Goal: Check status: Check status

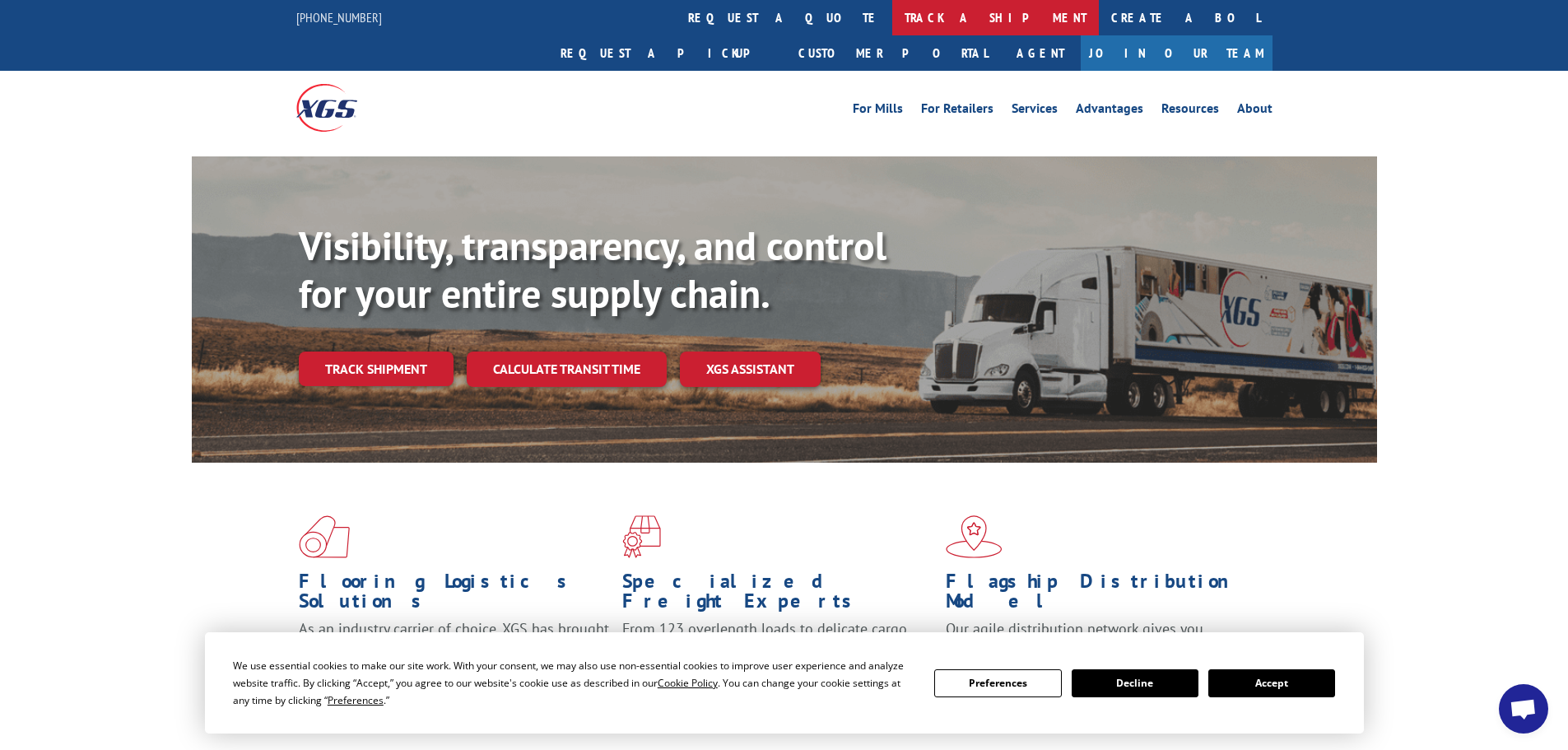
click at [893, 19] on link "track a shipment" at bounding box center [996, 18] width 207 height 36
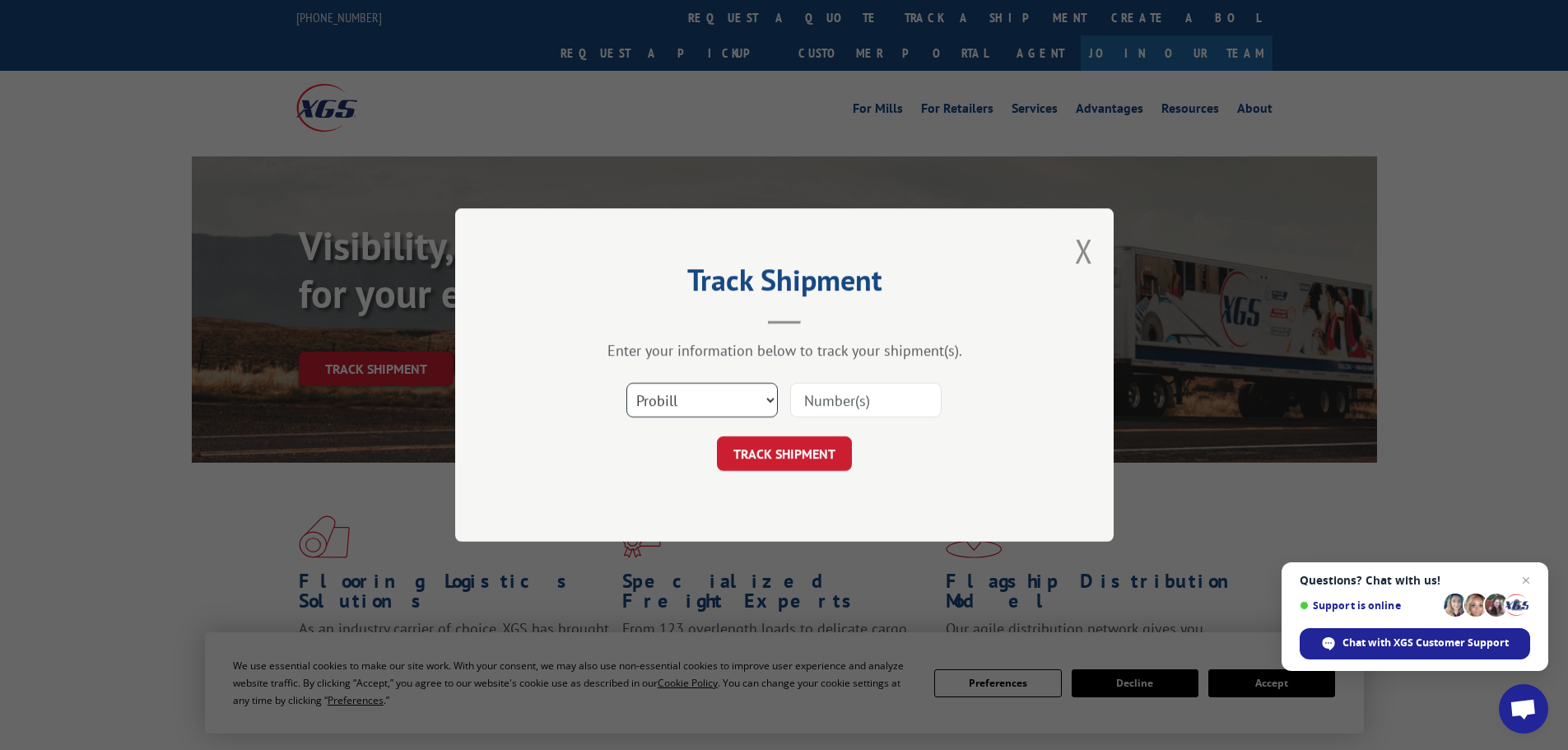
click at [731, 407] on select "Select category... Probill BOL PO" at bounding box center [702, 400] width 151 height 35
click at [626, 383] on select "Select category... Probill BOL PO" at bounding box center [702, 400] width 151 height 35
click at [864, 400] on input at bounding box center [866, 400] width 151 height 35
paste input "230552602"
type input "230552602"
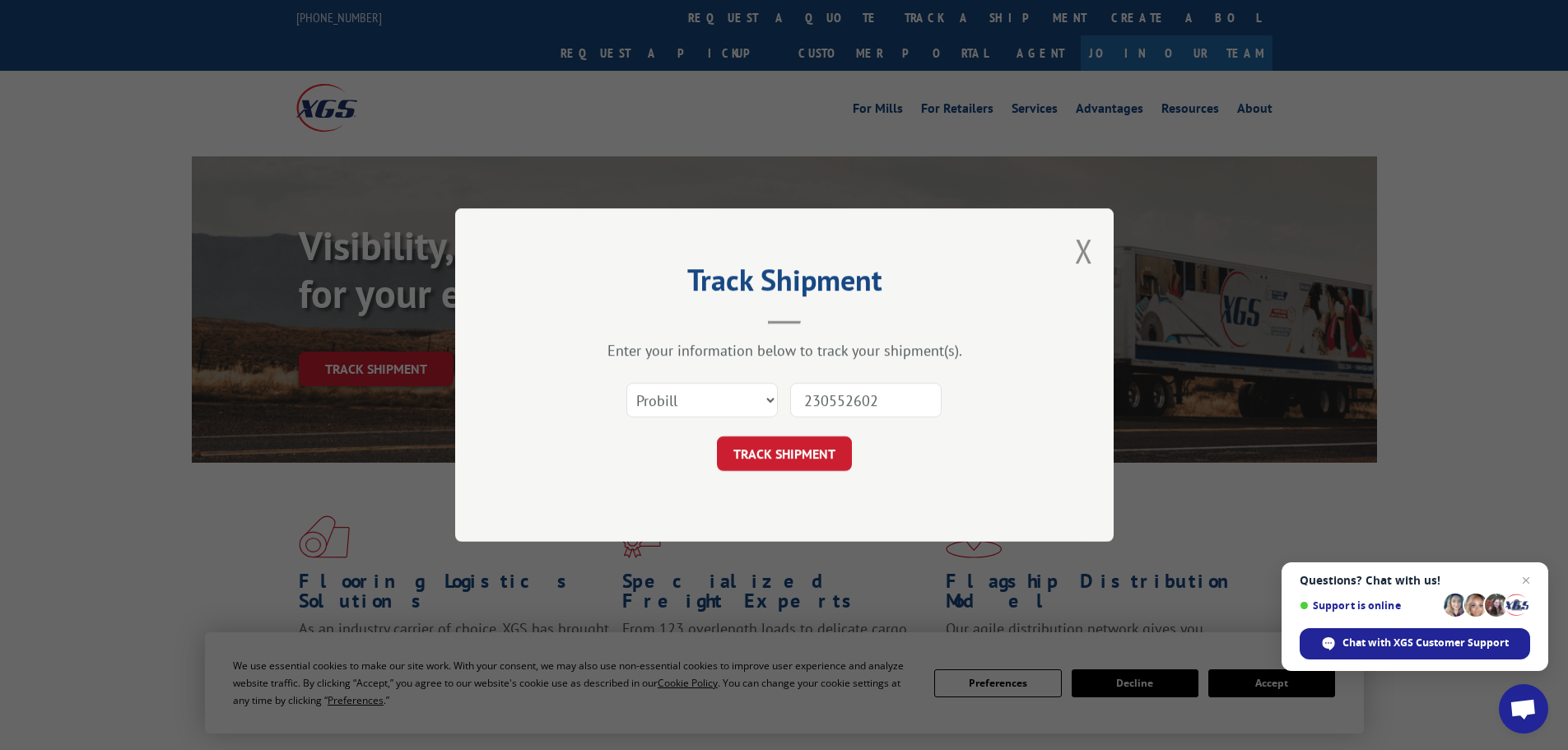
click at [794, 476] on div "Track Shipment Enter your information below to track your shipment(s). Select c…" at bounding box center [784, 375] width 658 height 333
click at [798, 452] on button "TRACK SHIPMENT" at bounding box center [785, 453] width 135 height 35
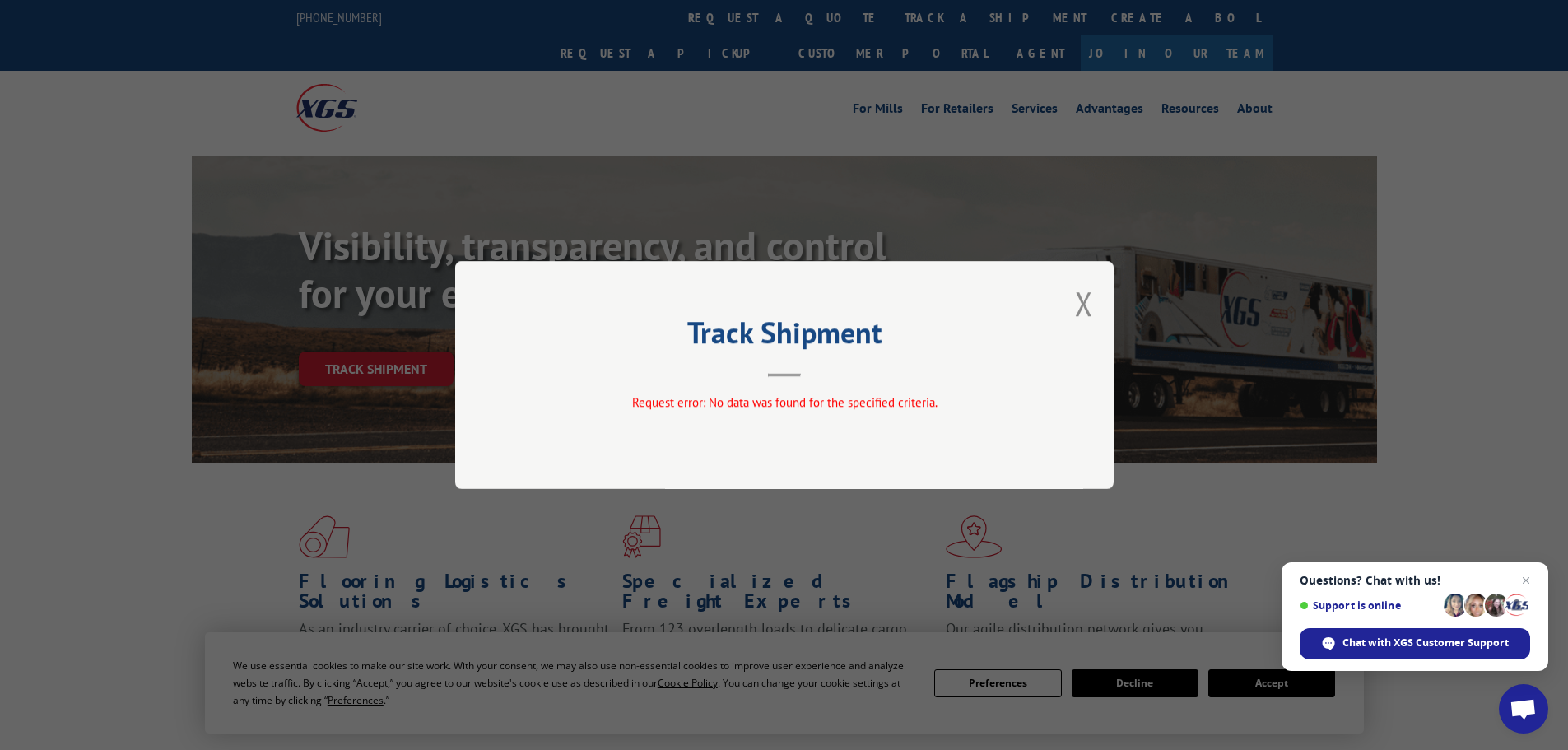
click at [1082, 302] on button "Close modal" at bounding box center [1084, 303] width 18 height 44
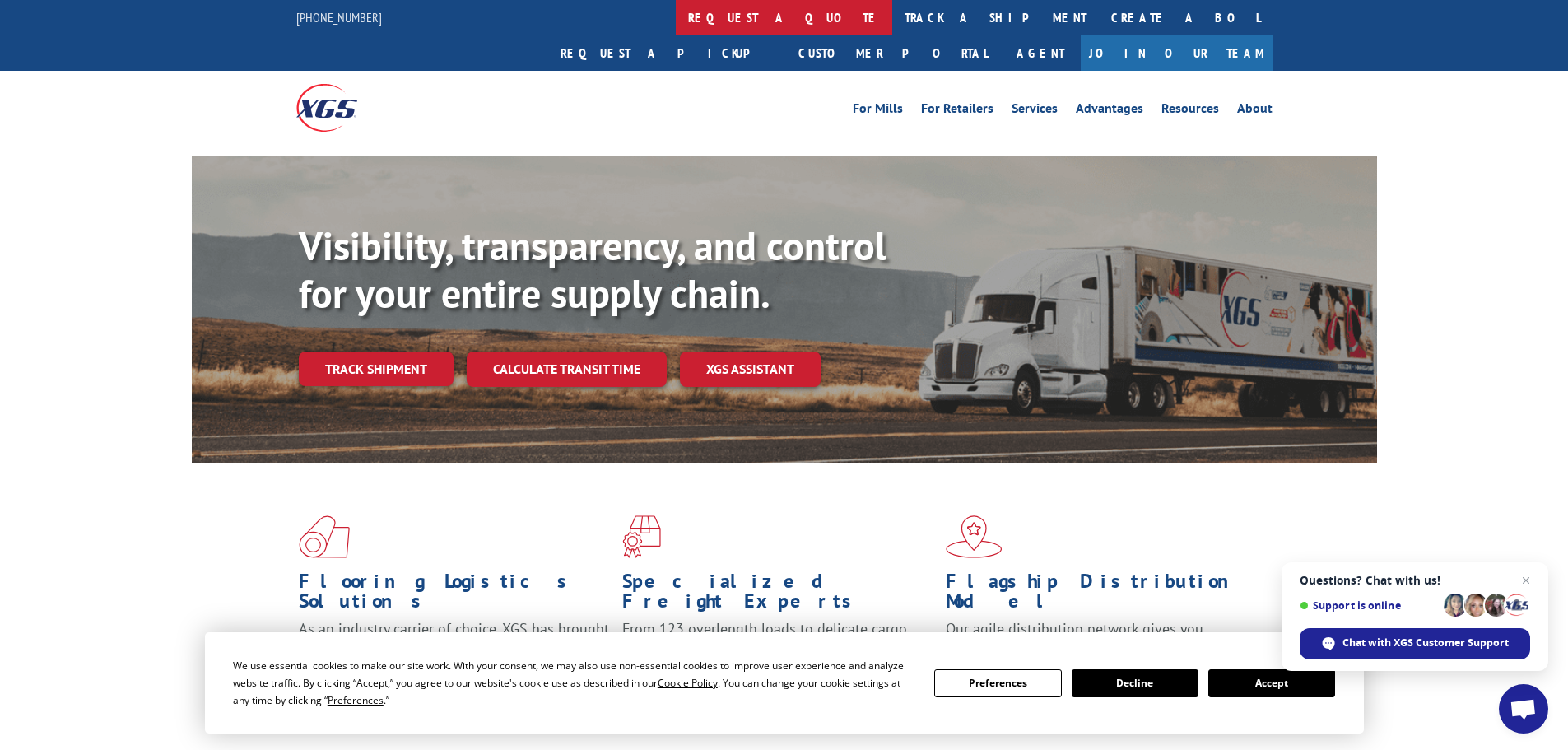
click at [676, 14] on link "request a quote" at bounding box center [784, 18] width 216 height 36
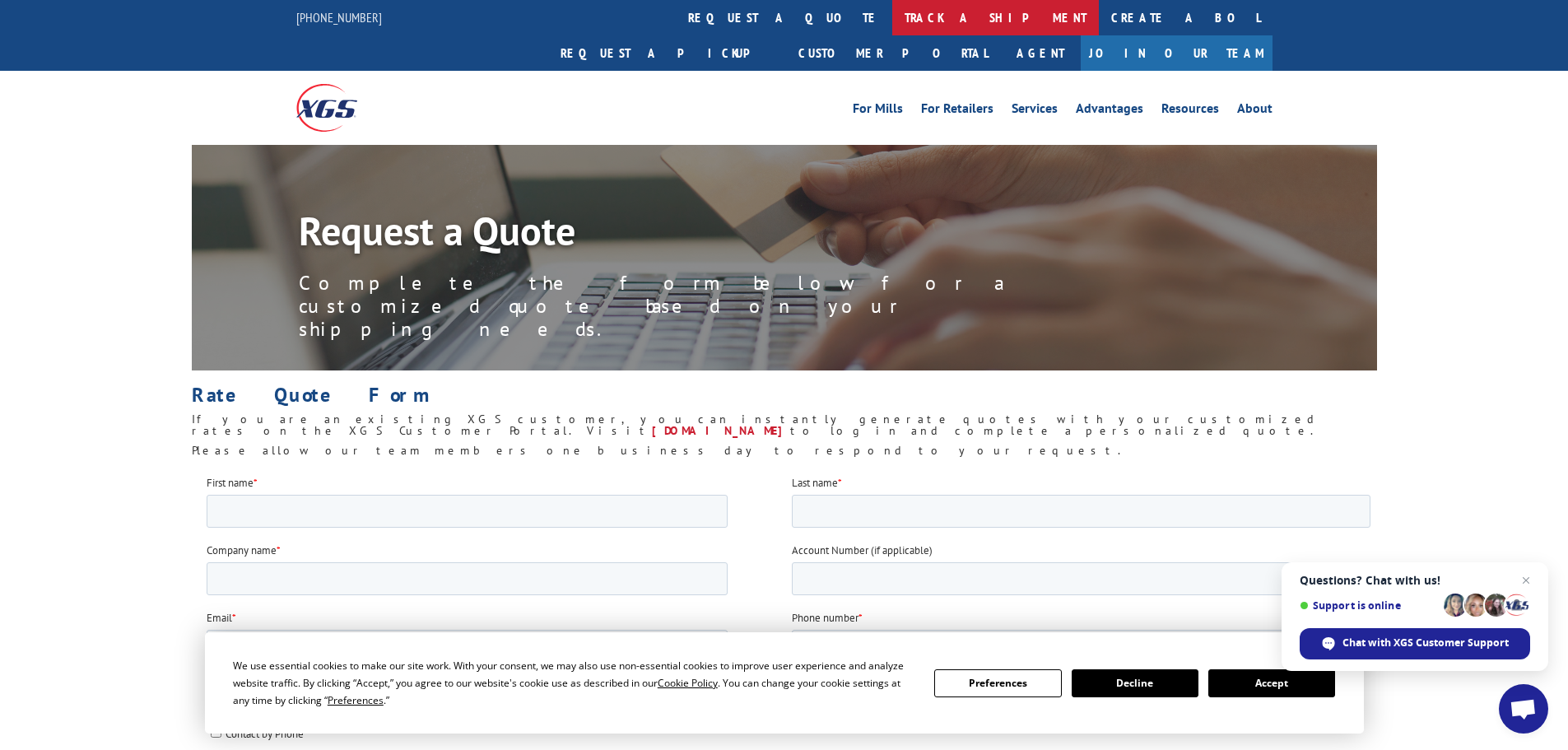
click at [893, 18] on link "track a shipment" at bounding box center [996, 18] width 207 height 36
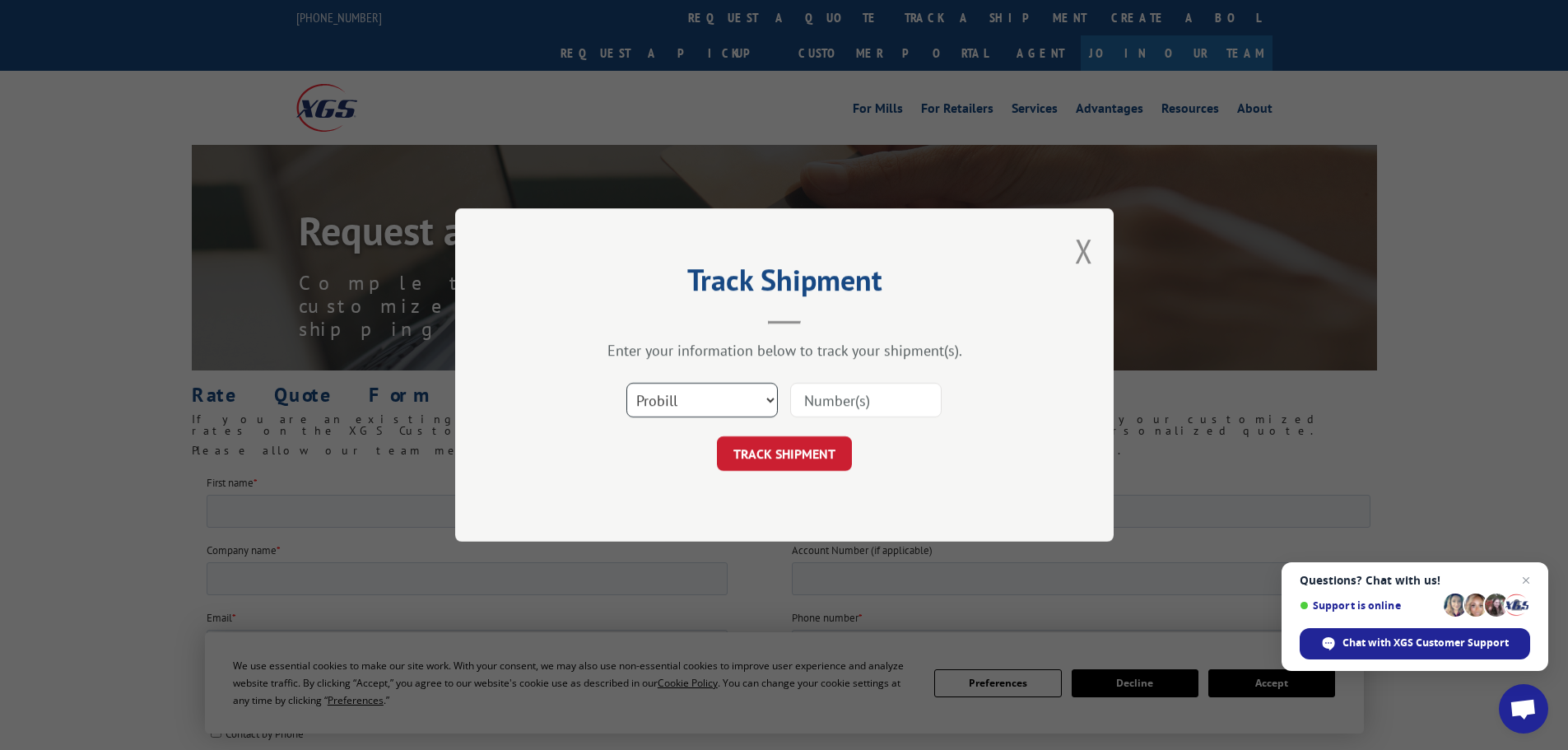
click at [741, 400] on select "Select category... Probill BOL PO" at bounding box center [702, 400] width 151 height 35
select select "bol"
click at [626, 383] on select "Select category... Probill BOL PO" at bounding box center [702, 400] width 151 height 35
click at [811, 407] on input at bounding box center [866, 400] width 151 height 35
paste input "230552602"
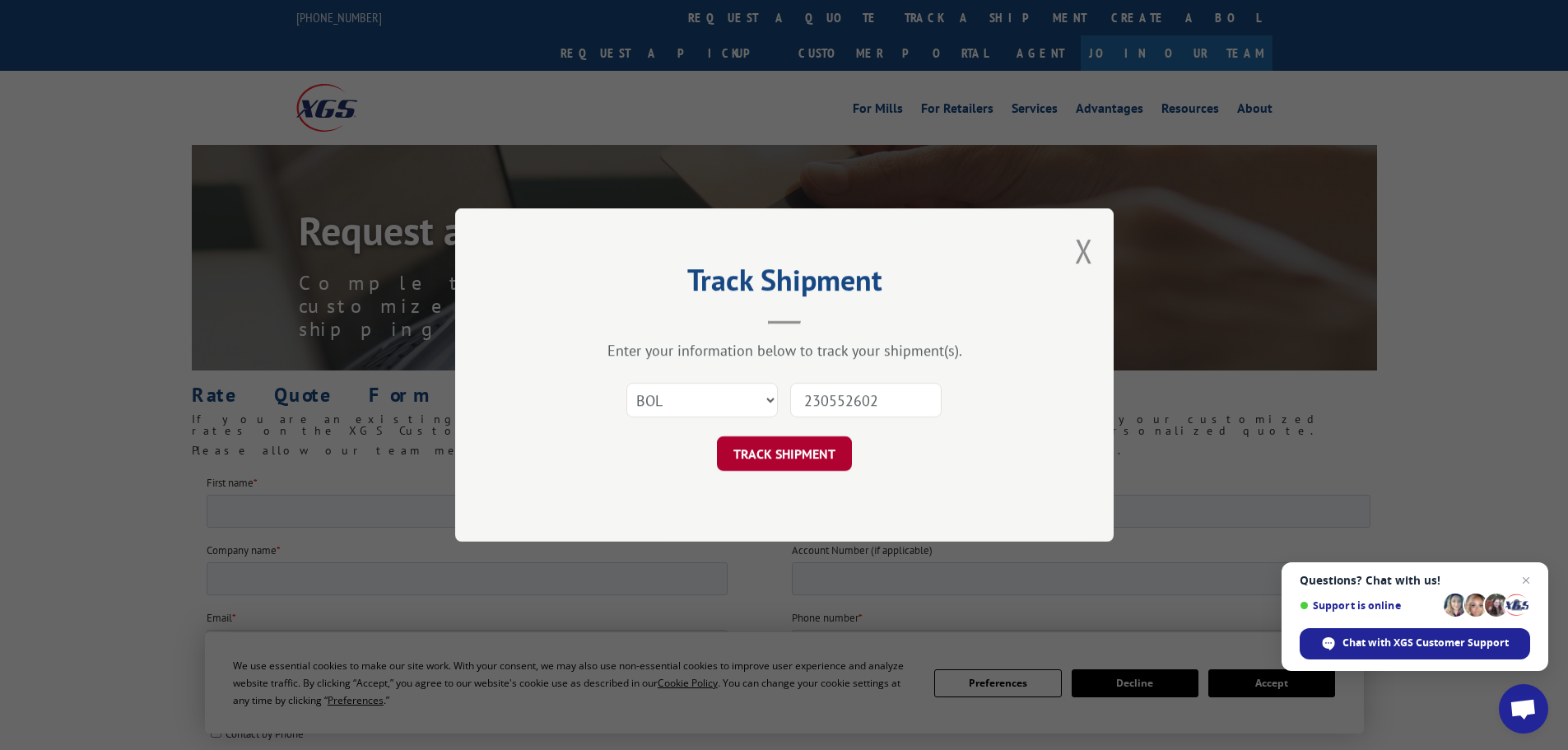
type input "230552602"
click at [790, 462] on button "TRACK SHIPMENT" at bounding box center [785, 453] width 135 height 35
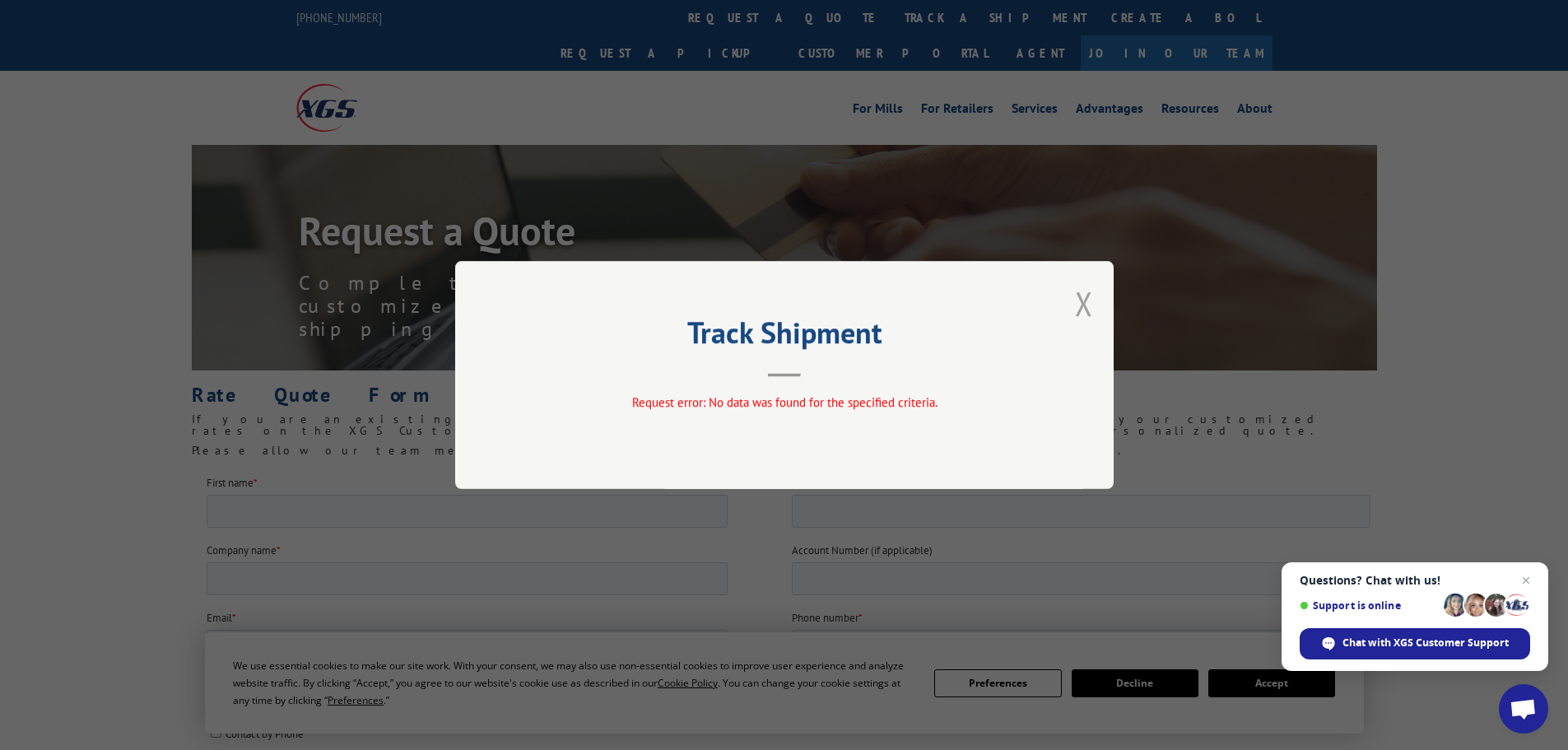
click at [1083, 296] on button "Close modal" at bounding box center [1084, 303] width 18 height 44
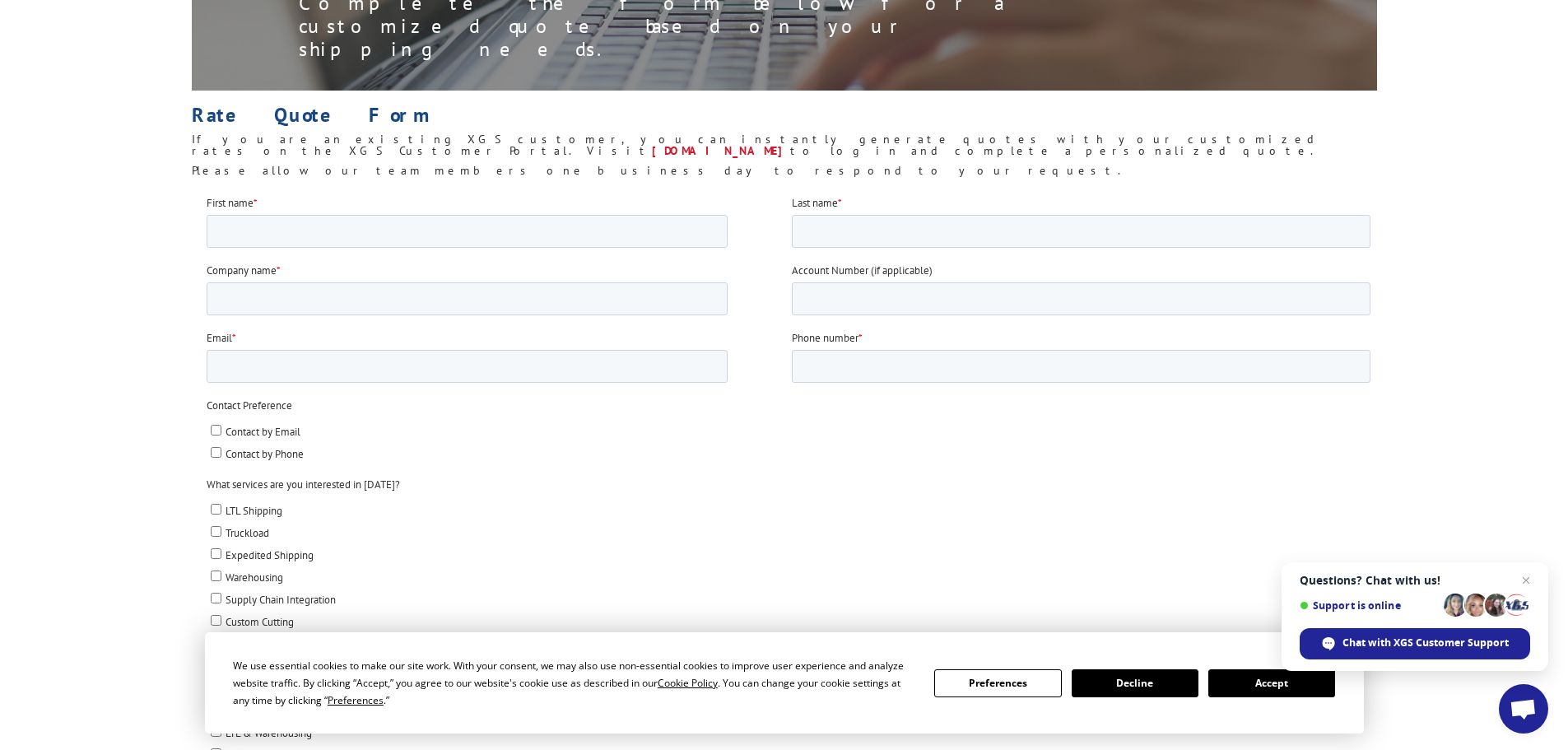
scroll to position [493, 0]
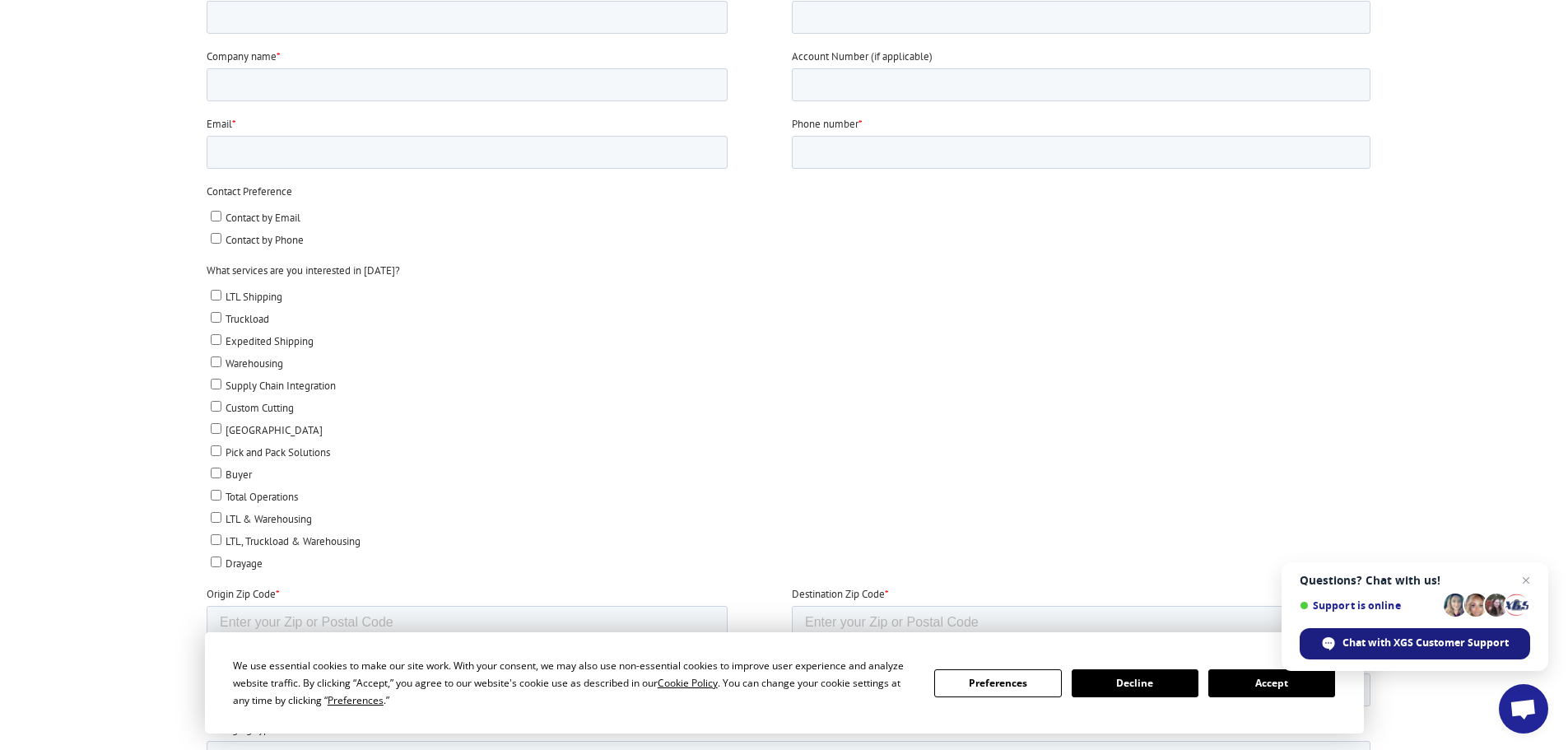
click at [1436, 644] on span "Chat with XGS Customer Support" at bounding box center [1425, 642] width 167 height 15
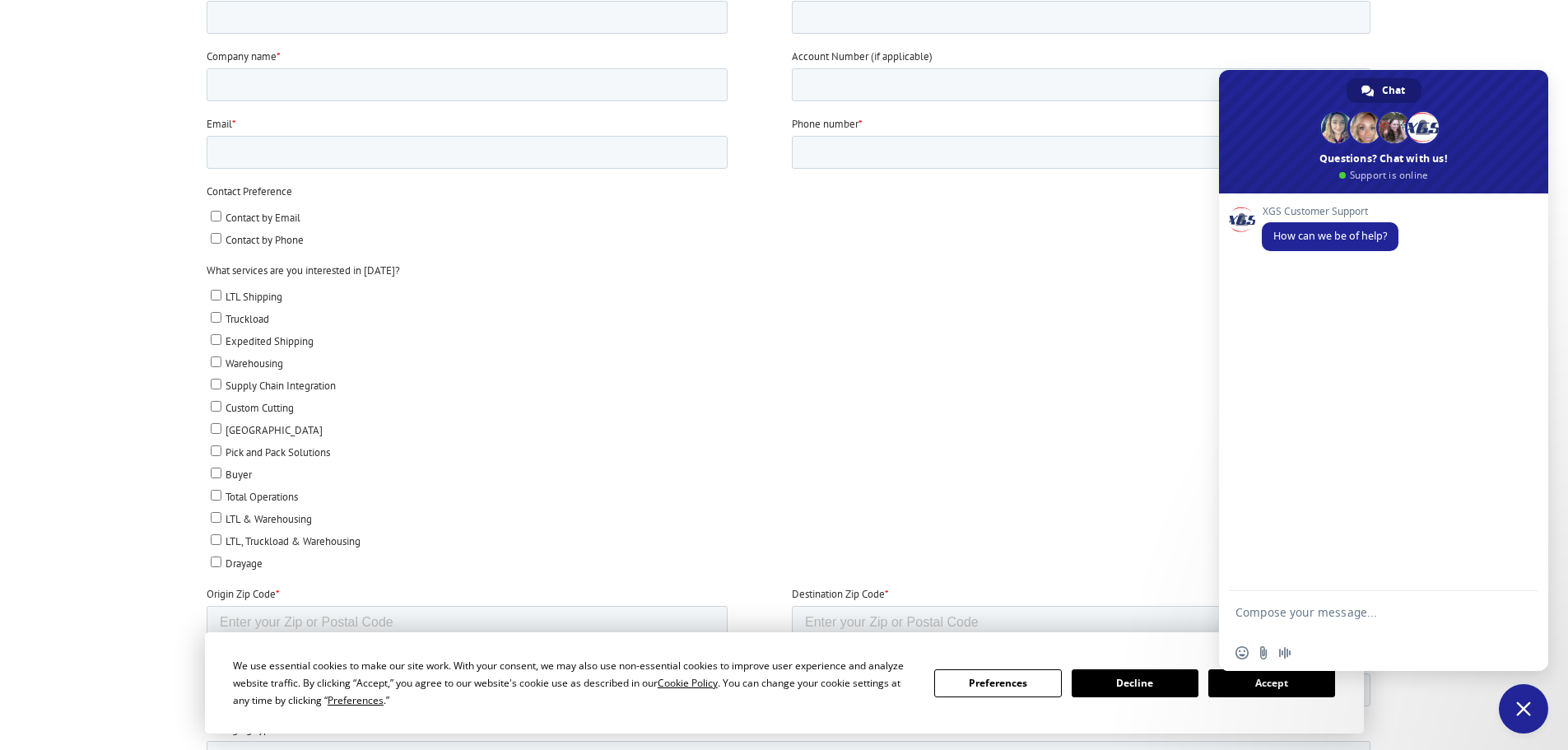
click at [1533, 34] on div at bounding box center [784, 562] width 1568 height 1164
click at [1117, 448] on label "Pick and Pack Solutions" at bounding box center [790, 451] width 1160 height 17
click at [221, 448] on input "Pick and Pack Solutions" at bounding box center [216, 451] width 11 height 11
click at [212, 447] on input "Pick and Pack Solutions" at bounding box center [216, 451] width 11 height 11
checkbox input "false"
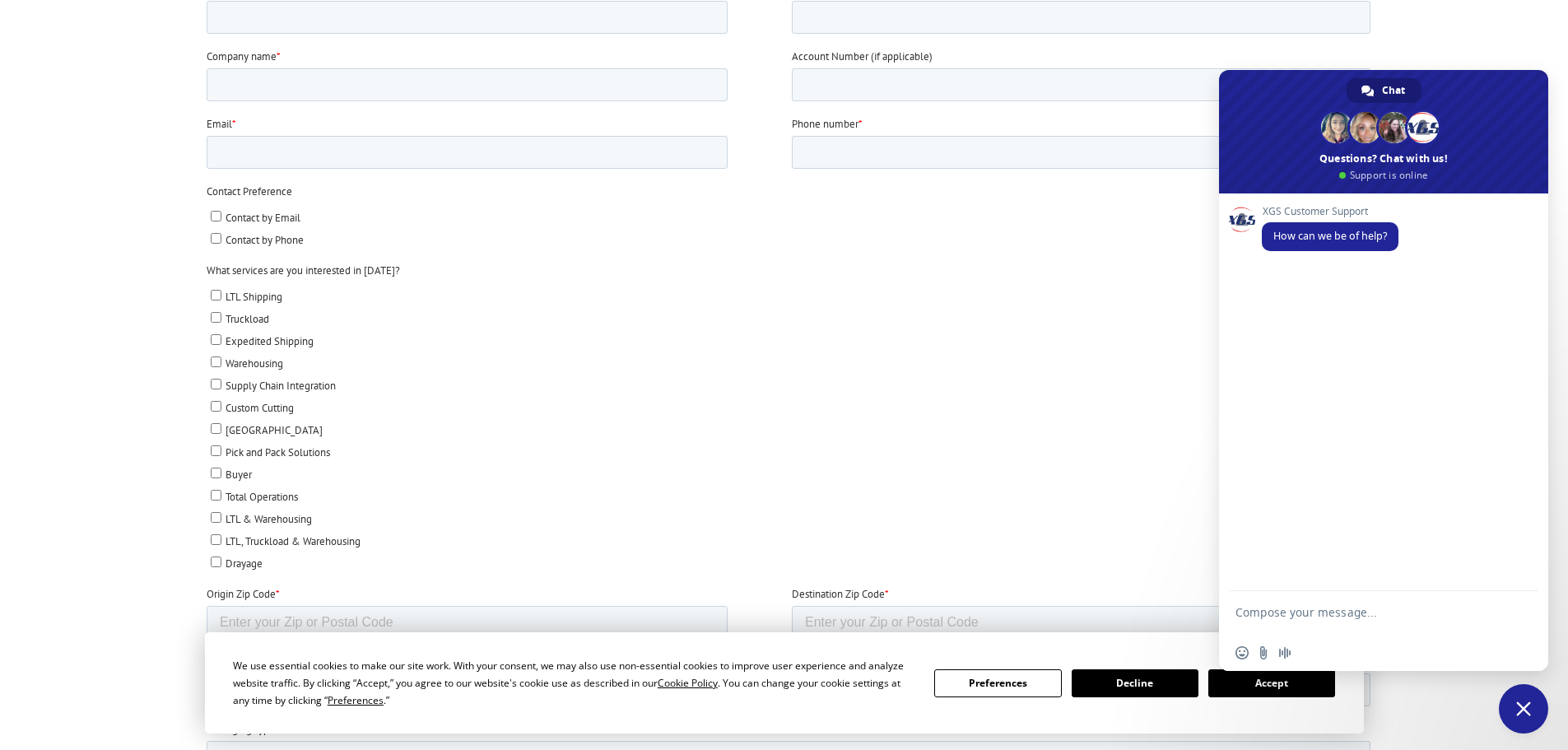
scroll to position [0, 0]
